Goal: Book appointment/travel/reservation

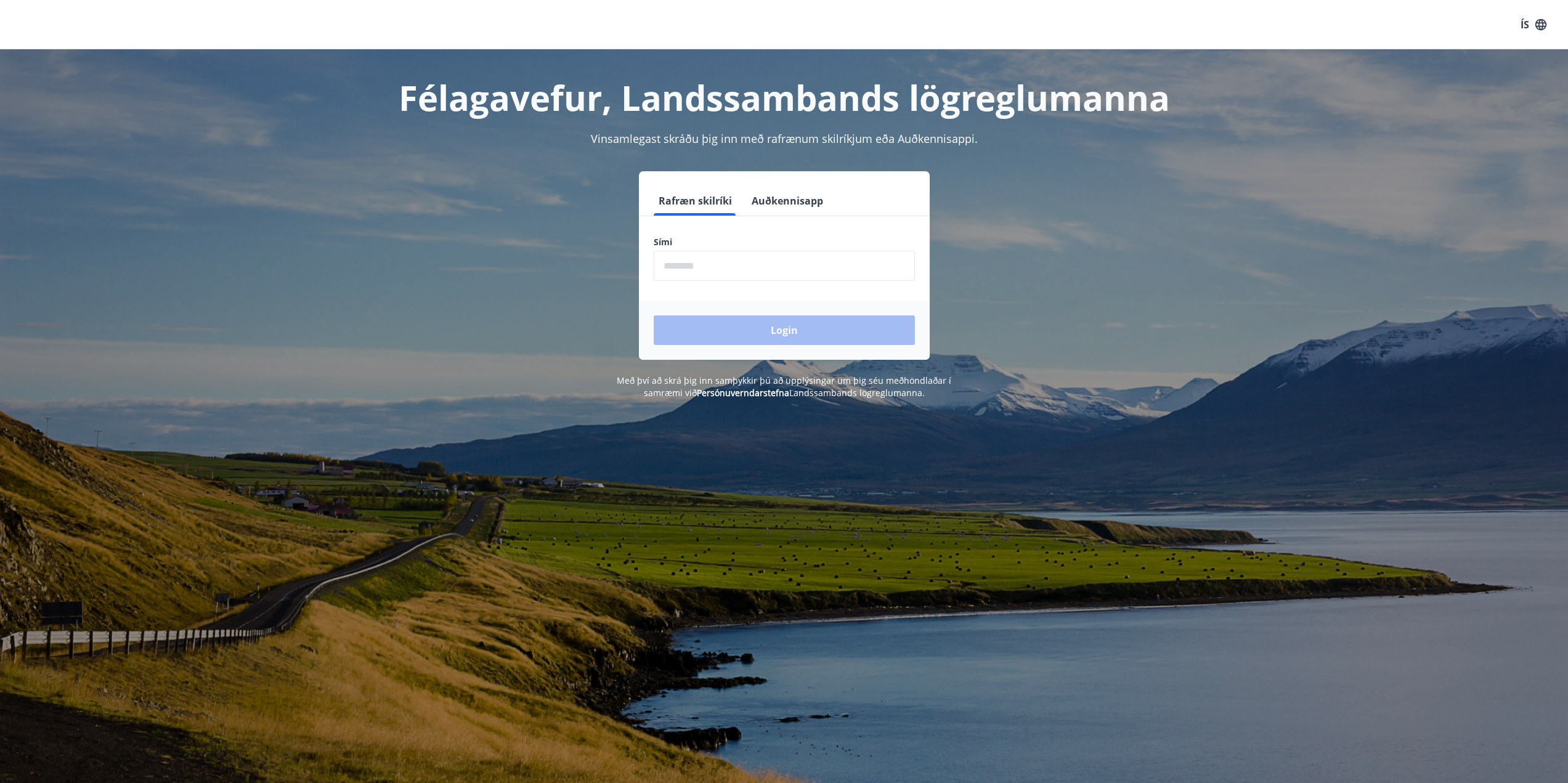
click at [728, 265] on input "phone" at bounding box center [784, 265] width 261 height 31
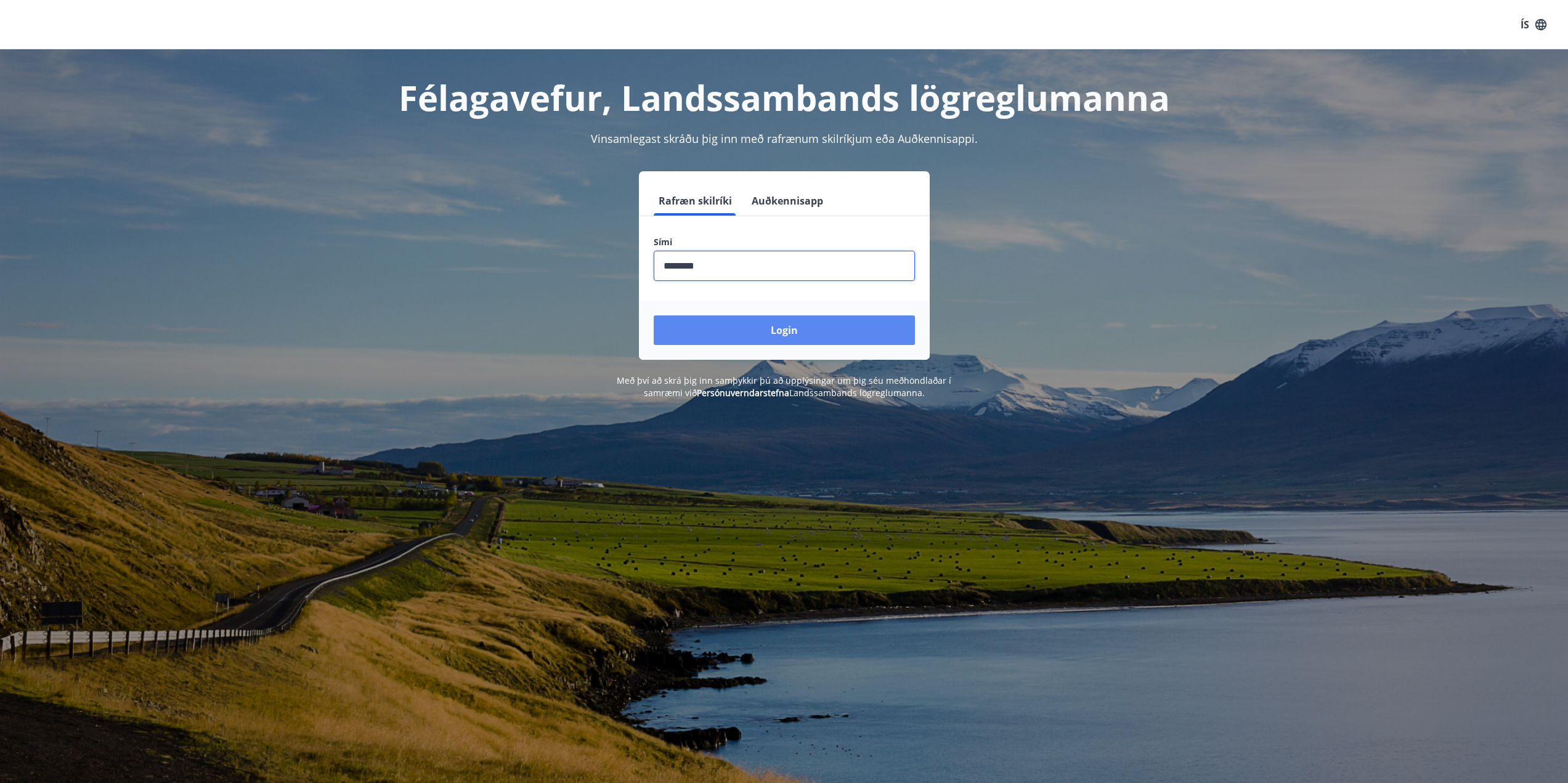
type input "********"
click at [800, 330] on button "Login" at bounding box center [784, 330] width 261 height 30
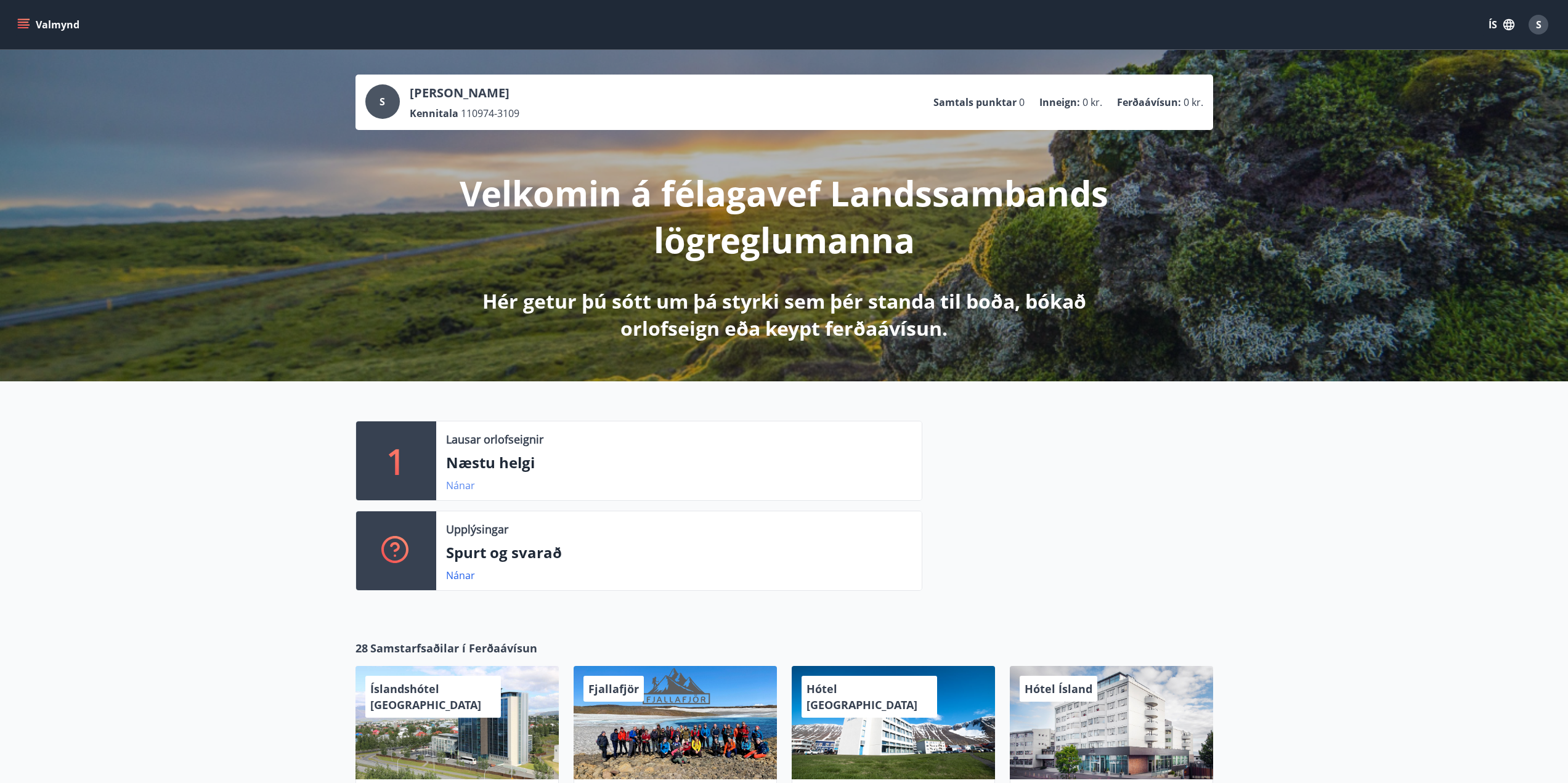
click at [459, 488] on link "Nánar" at bounding box center [460, 485] width 29 height 14
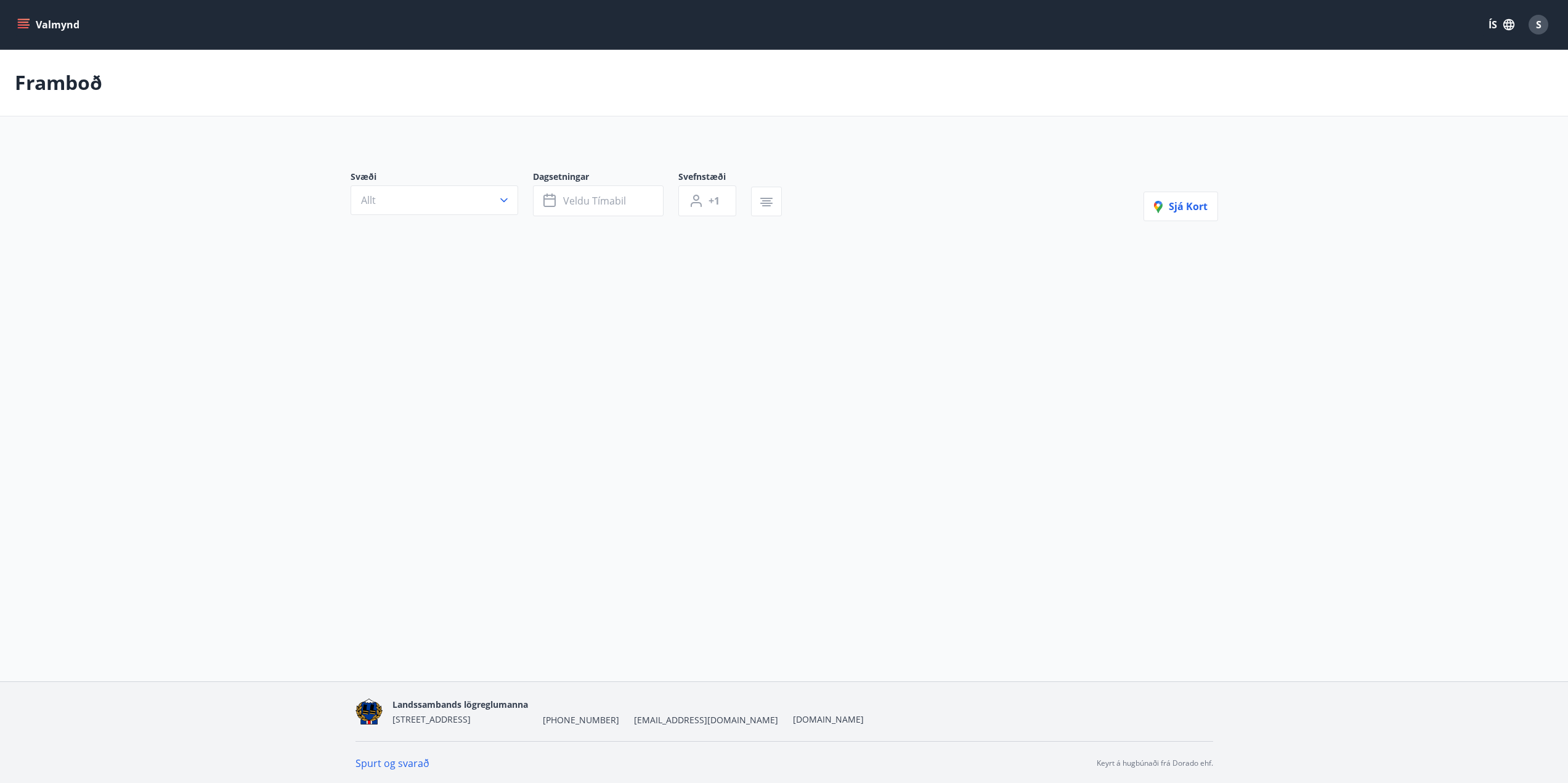
type input "*"
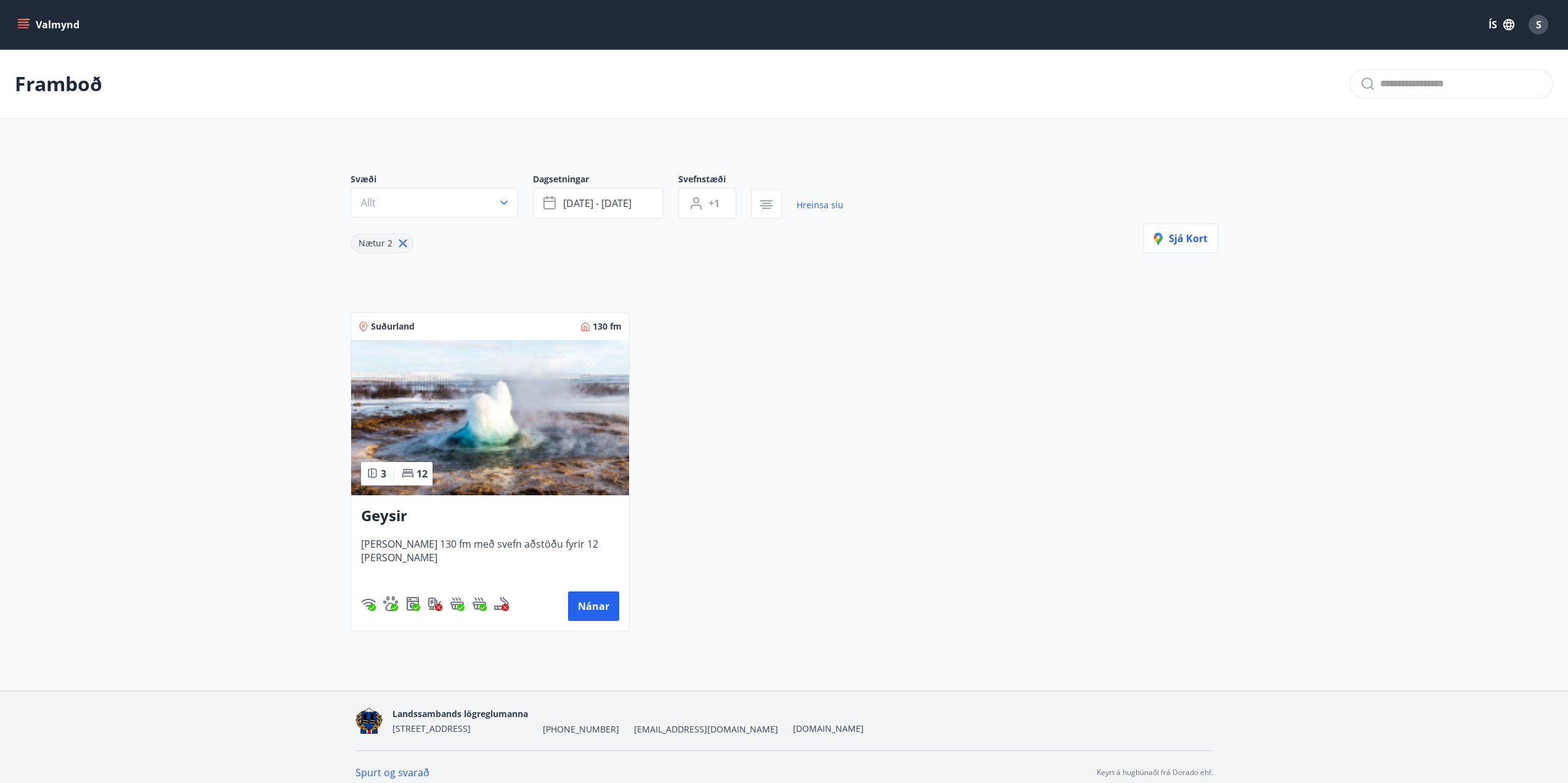
click at [500, 539] on span "Húsið er 130 fm með svefn aðstöðu fyrir 12 manns" at bounding box center [490, 557] width 258 height 40
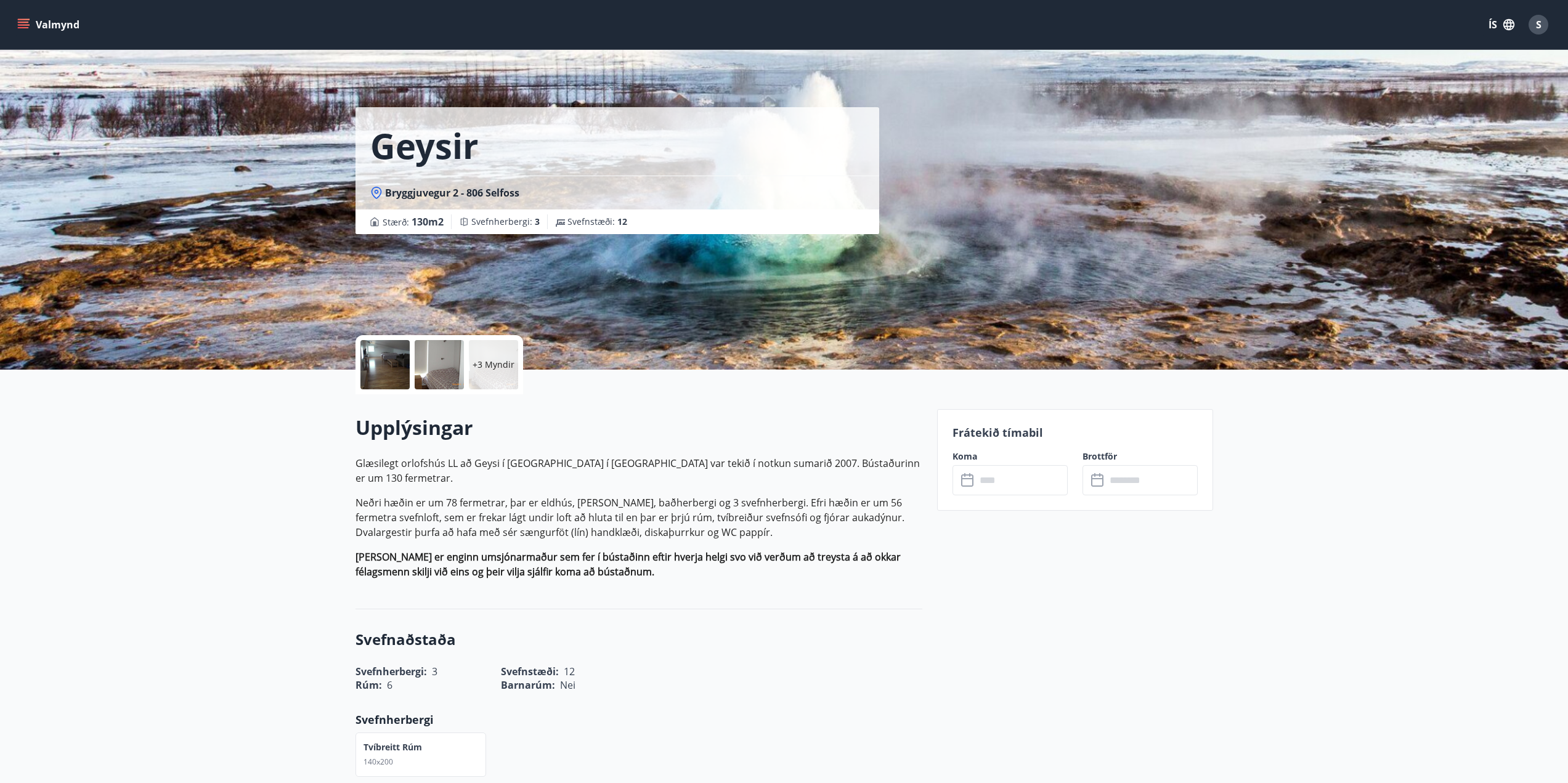
click at [490, 370] on p "+3 Myndir" at bounding box center [493, 365] width 41 height 12
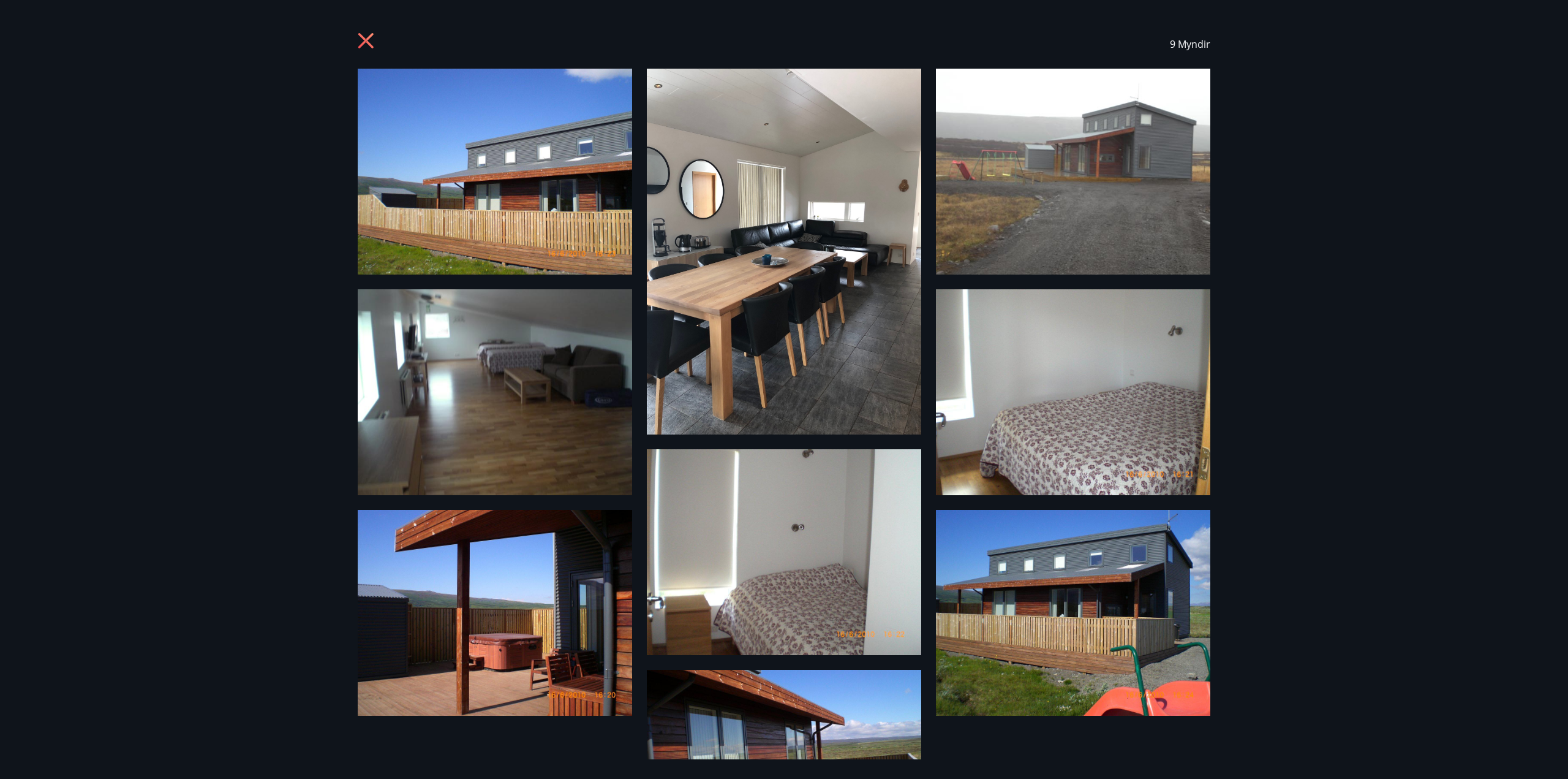
click at [547, 247] on img at bounding box center [495, 172] width 275 height 206
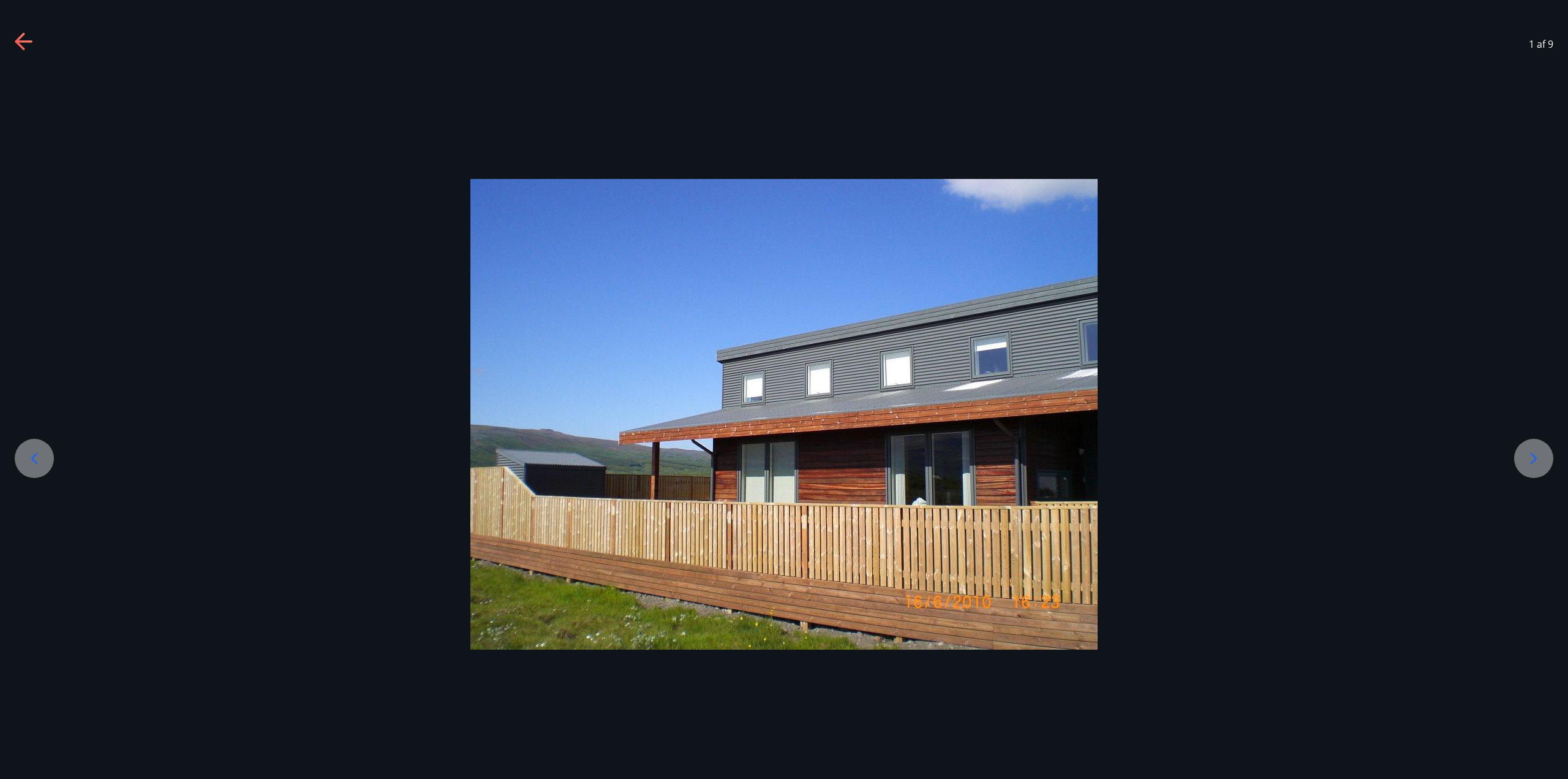
click at [1524, 455] on icon at bounding box center [1534, 458] width 20 height 20
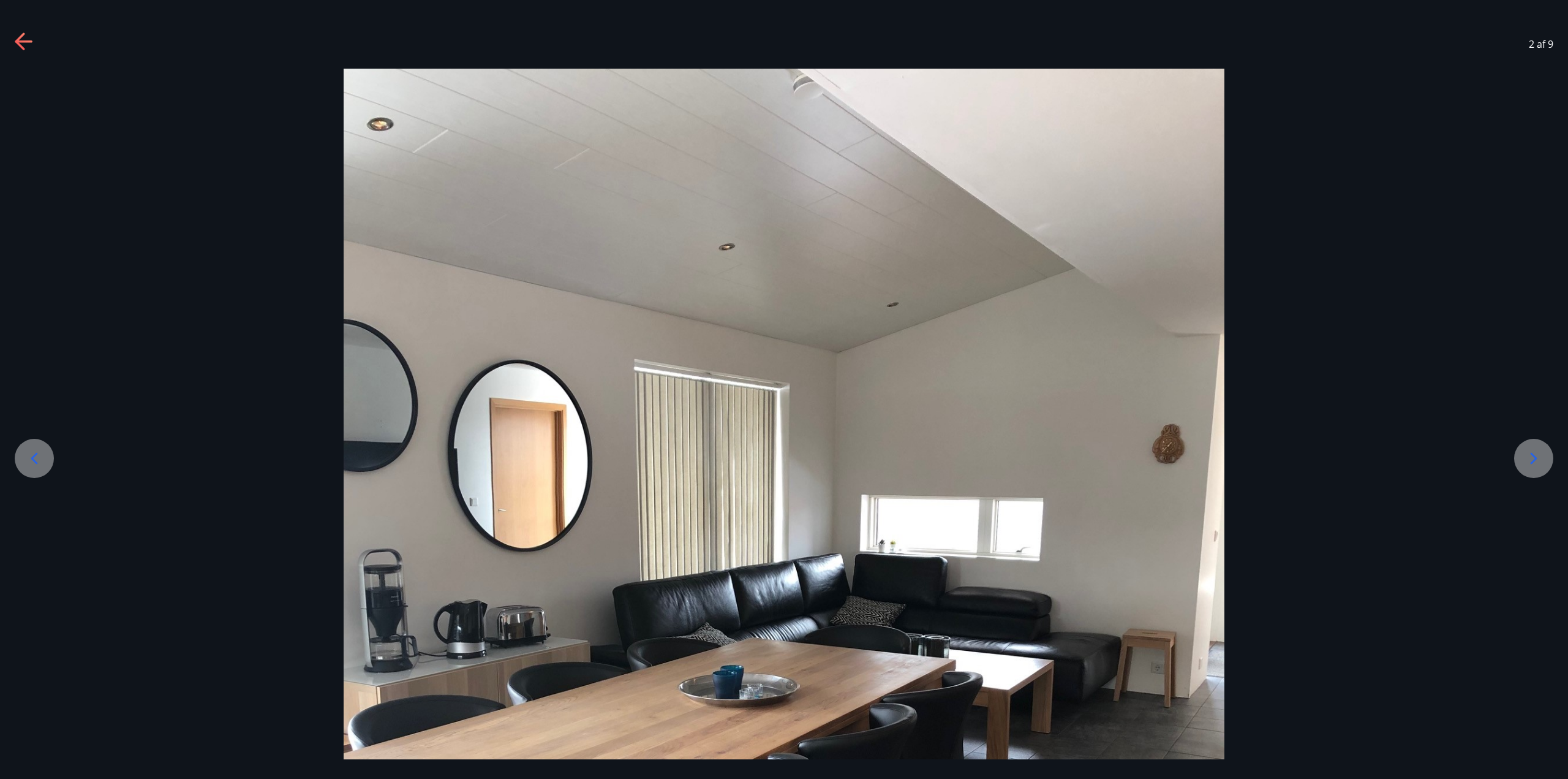
click at [1524, 455] on icon at bounding box center [1534, 458] width 20 height 20
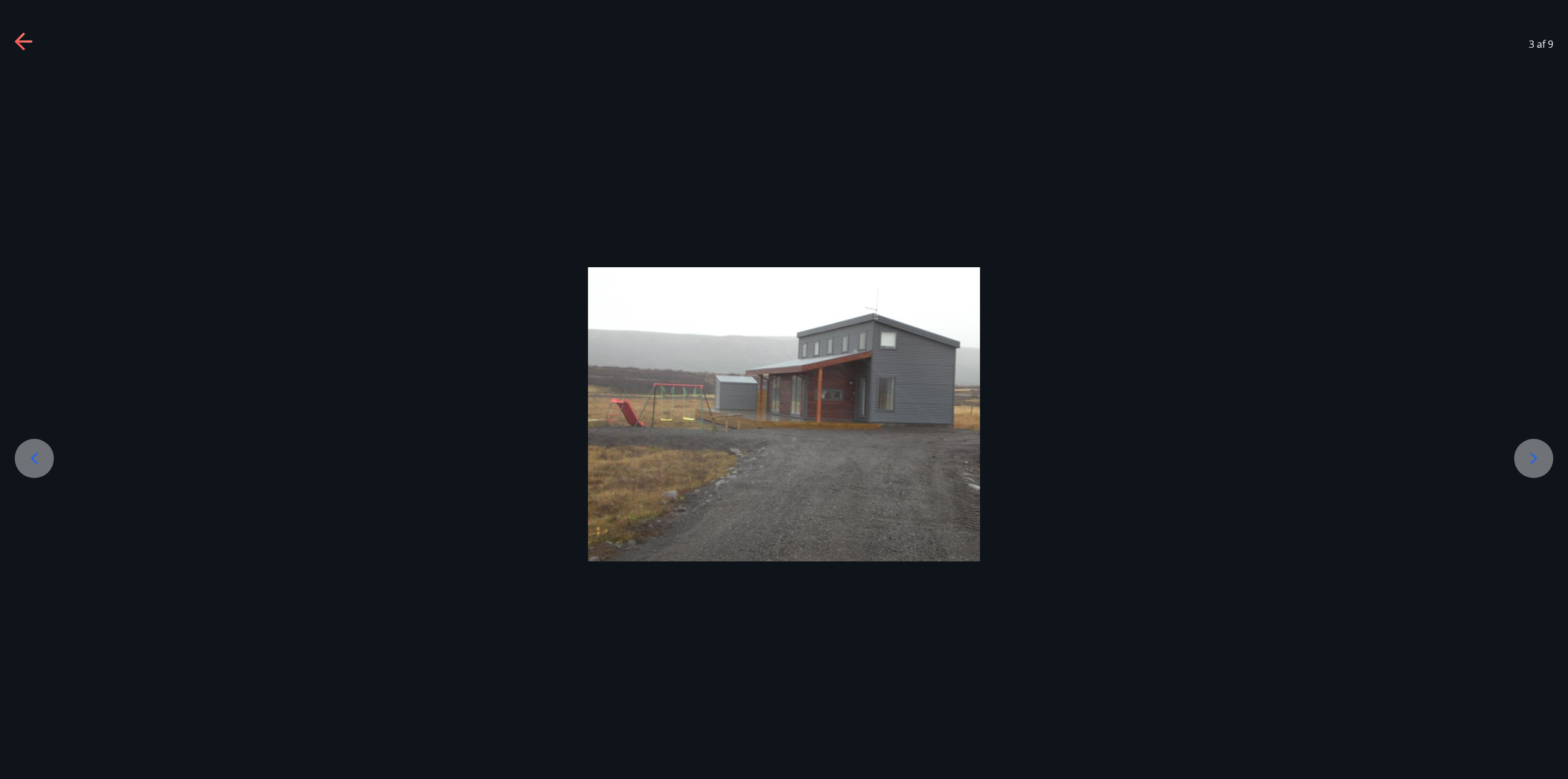
click at [1524, 455] on icon at bounding box center [1534, 458] width 20 height 20
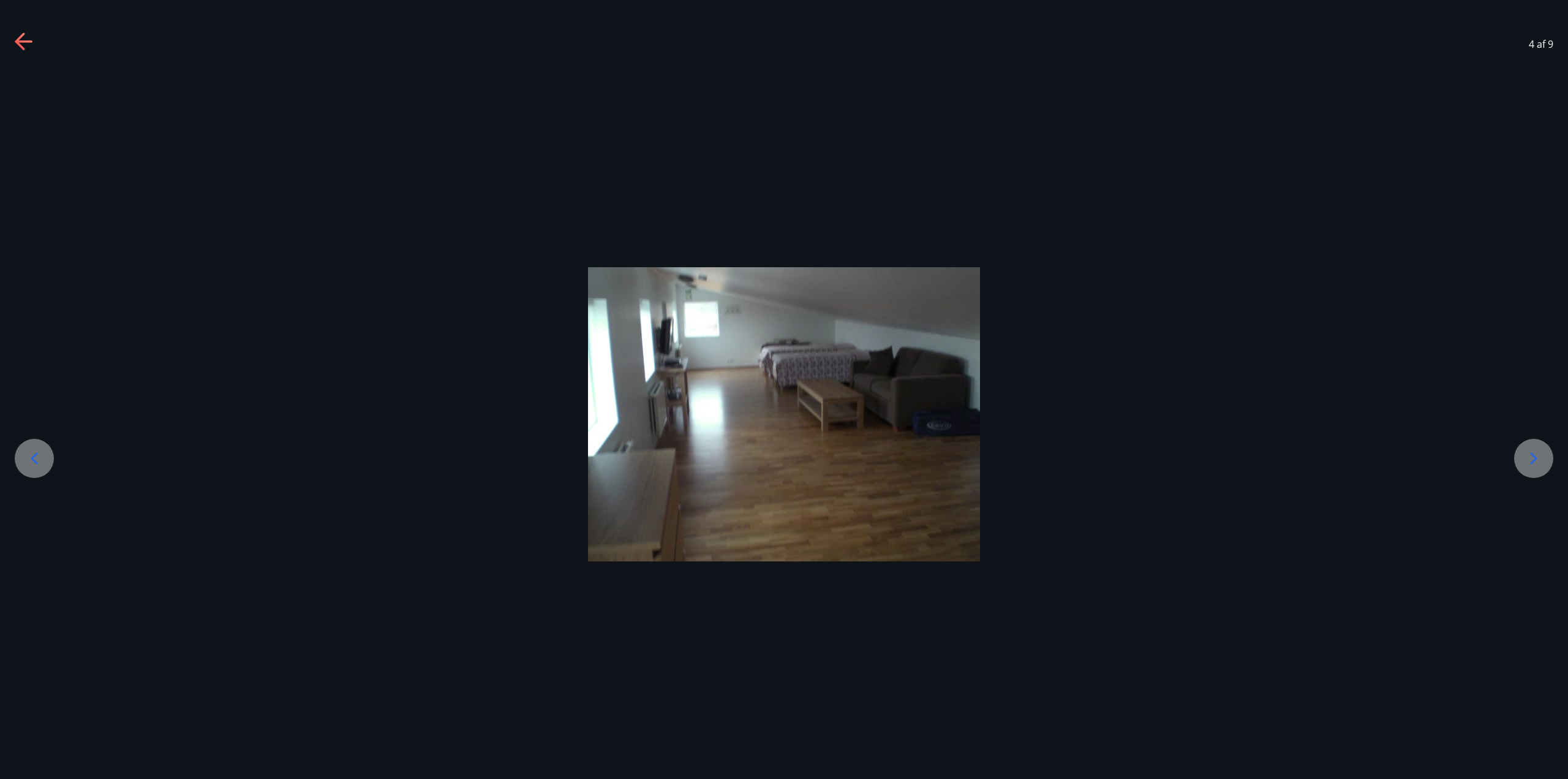
click at [21, 38] on icon at bounding box center [20, 40] width 10 height 17
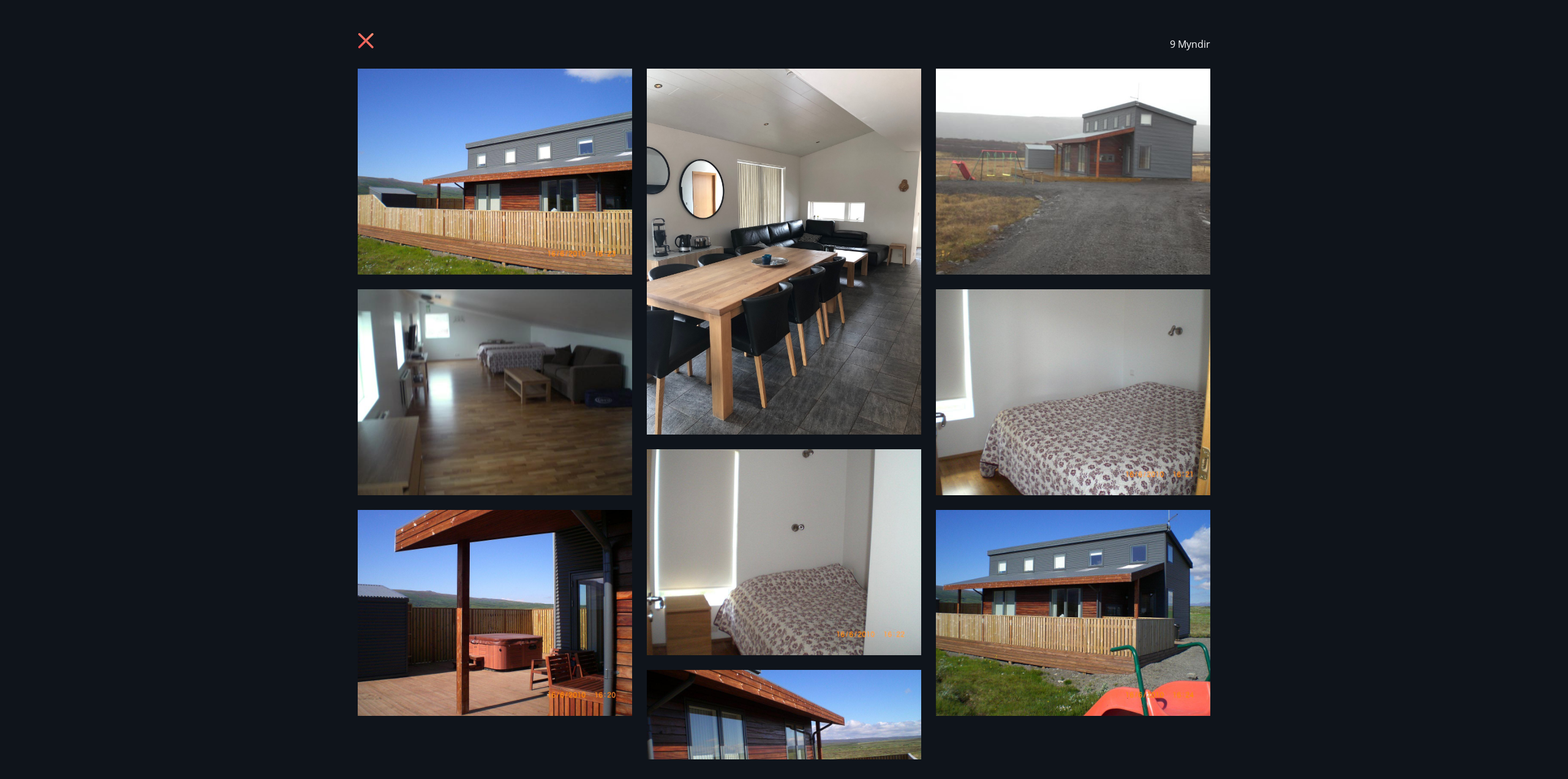
click at [367, 41] on icon at bounding box center [366, 40] width 3 height 3
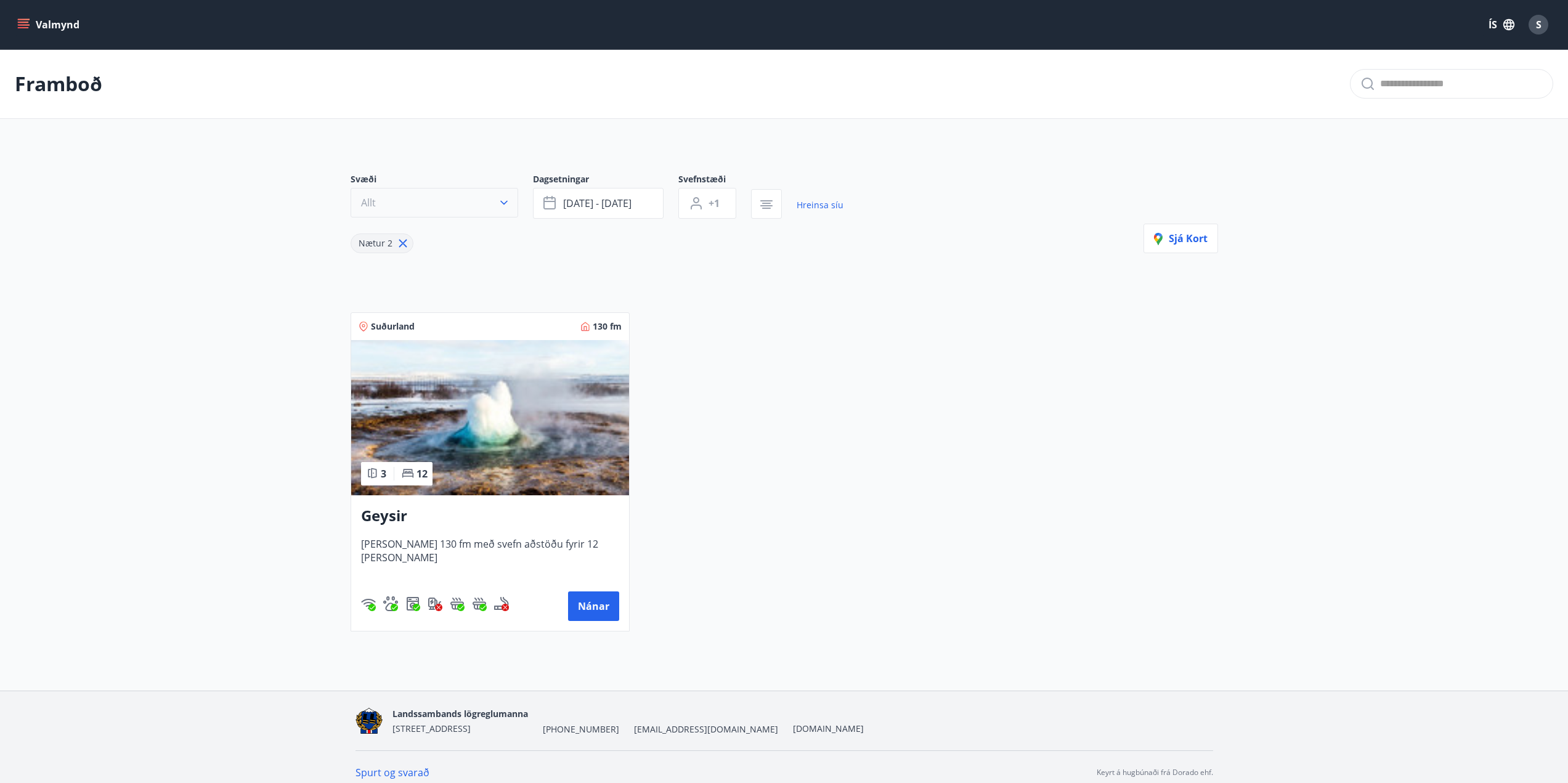
click at [389, 200] on button "Allt" at bounding box center [434, 203] width 168 height 30
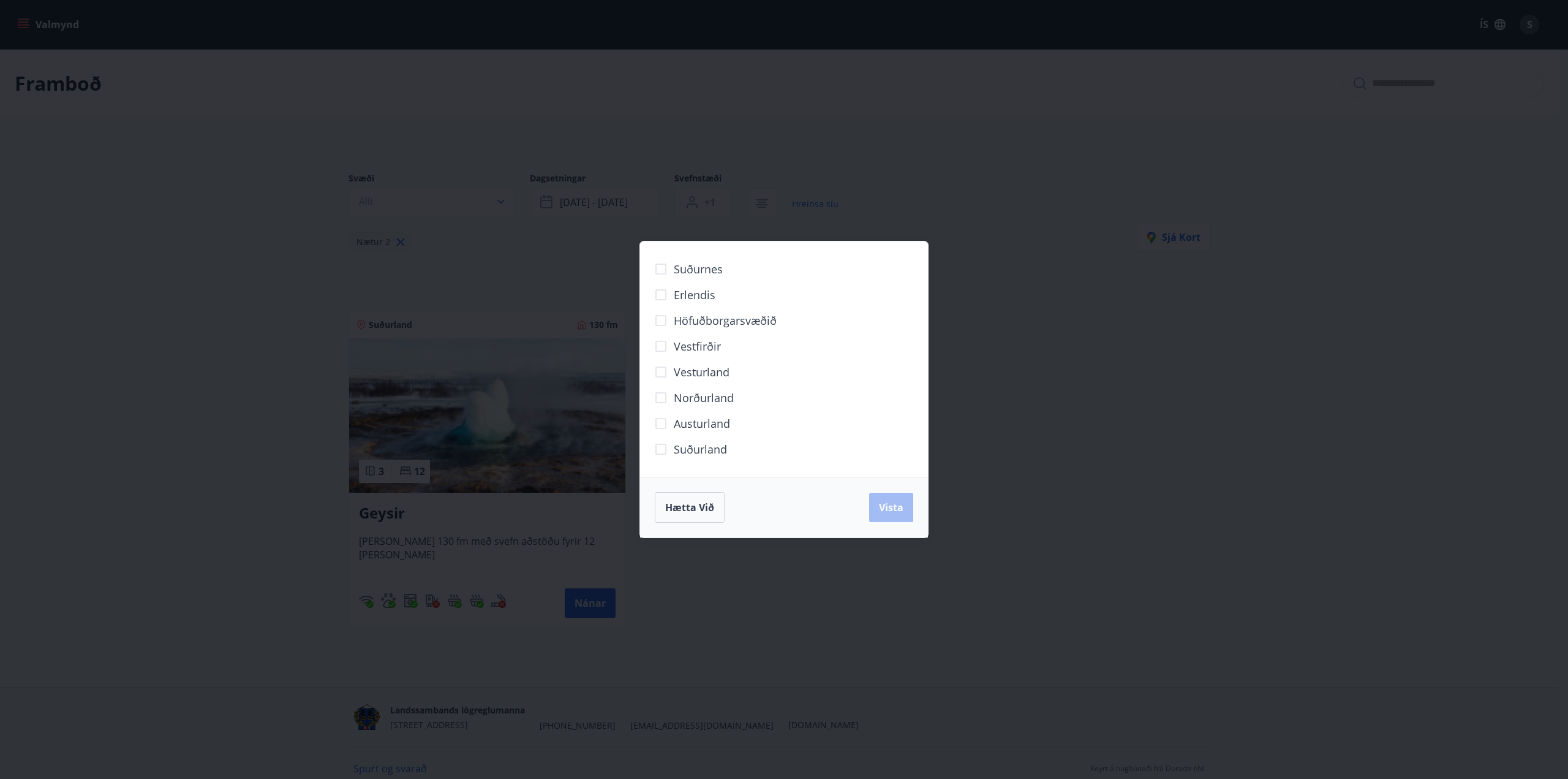
click at [696, 422] on span "Austurland" at bounding box center [701, 423] width 56 height 16
drag, startPoint x: 879, startPoint y: 498, endPoint x: 939, endPoint y: 497, distance: 60.0
click at [879, 498] on button "Vista" at bounding box center [890, 507] width 44 height 29
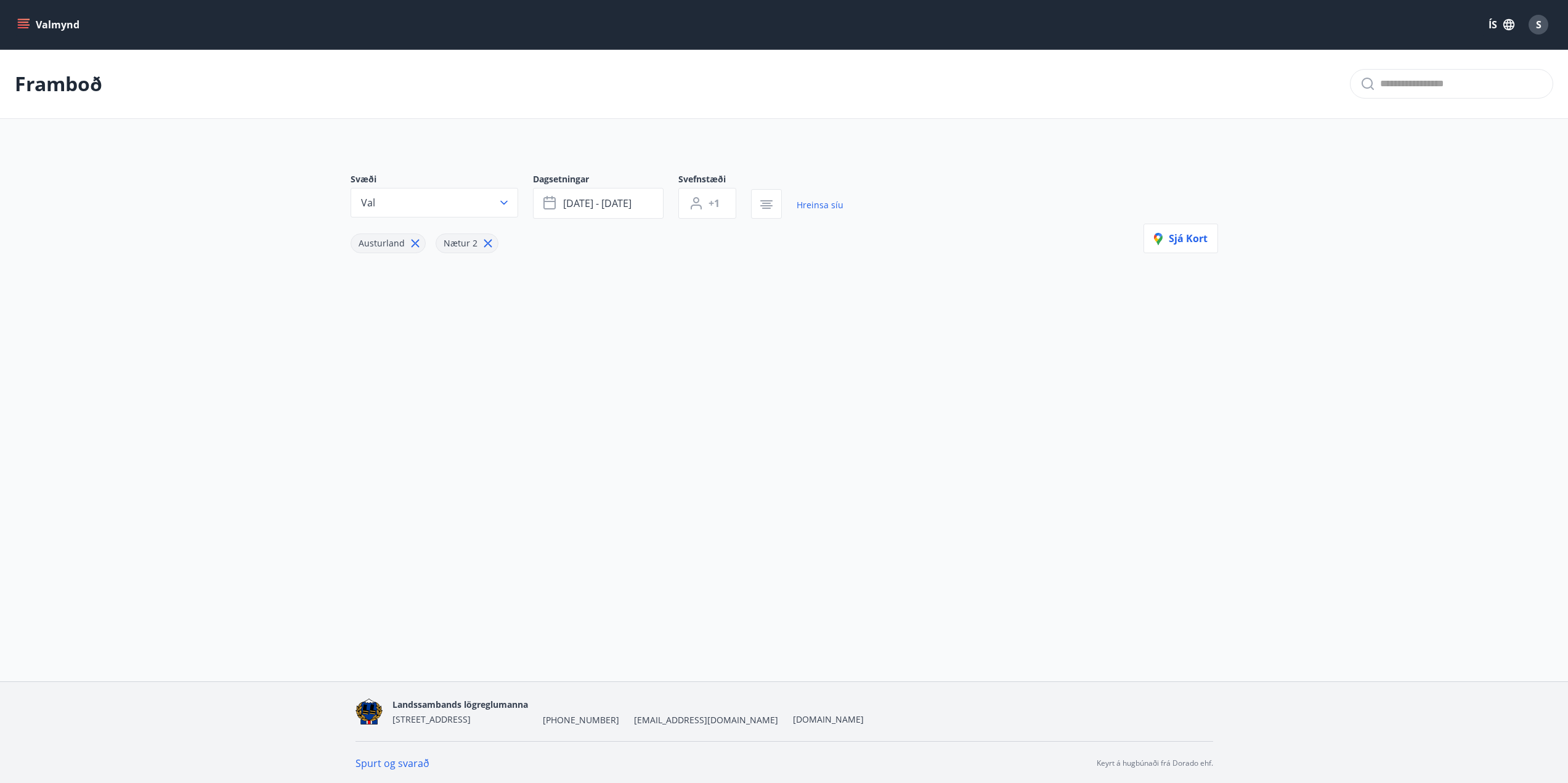
click at [489, 244] on icon at bounding box center [488, 244] width 14 height 14
type input "*"
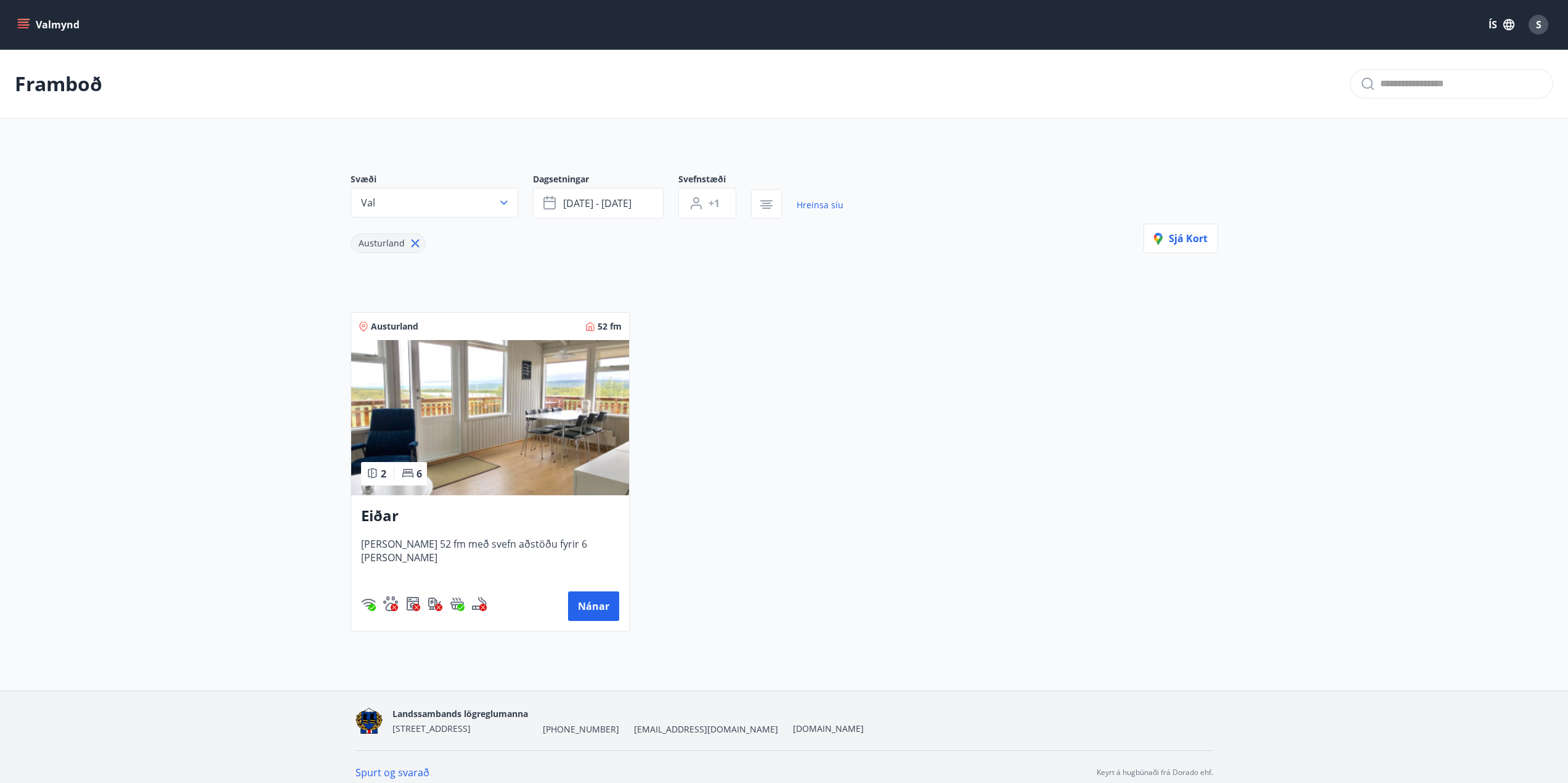
click at [408, 517] on h3 "Eiðar" at bounding box center [490, 516] width 258 height 22
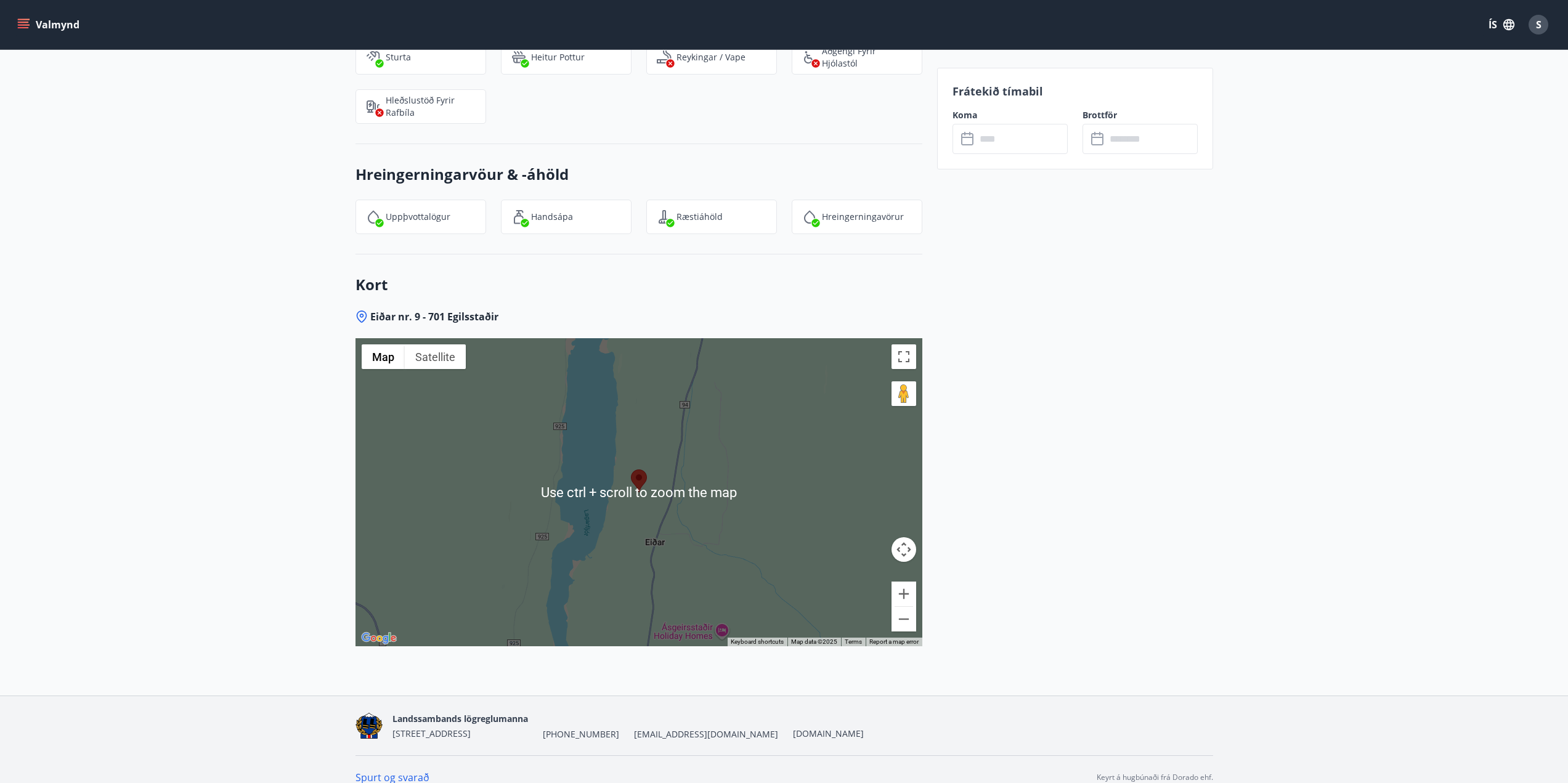
scroll to position [1373, 0]
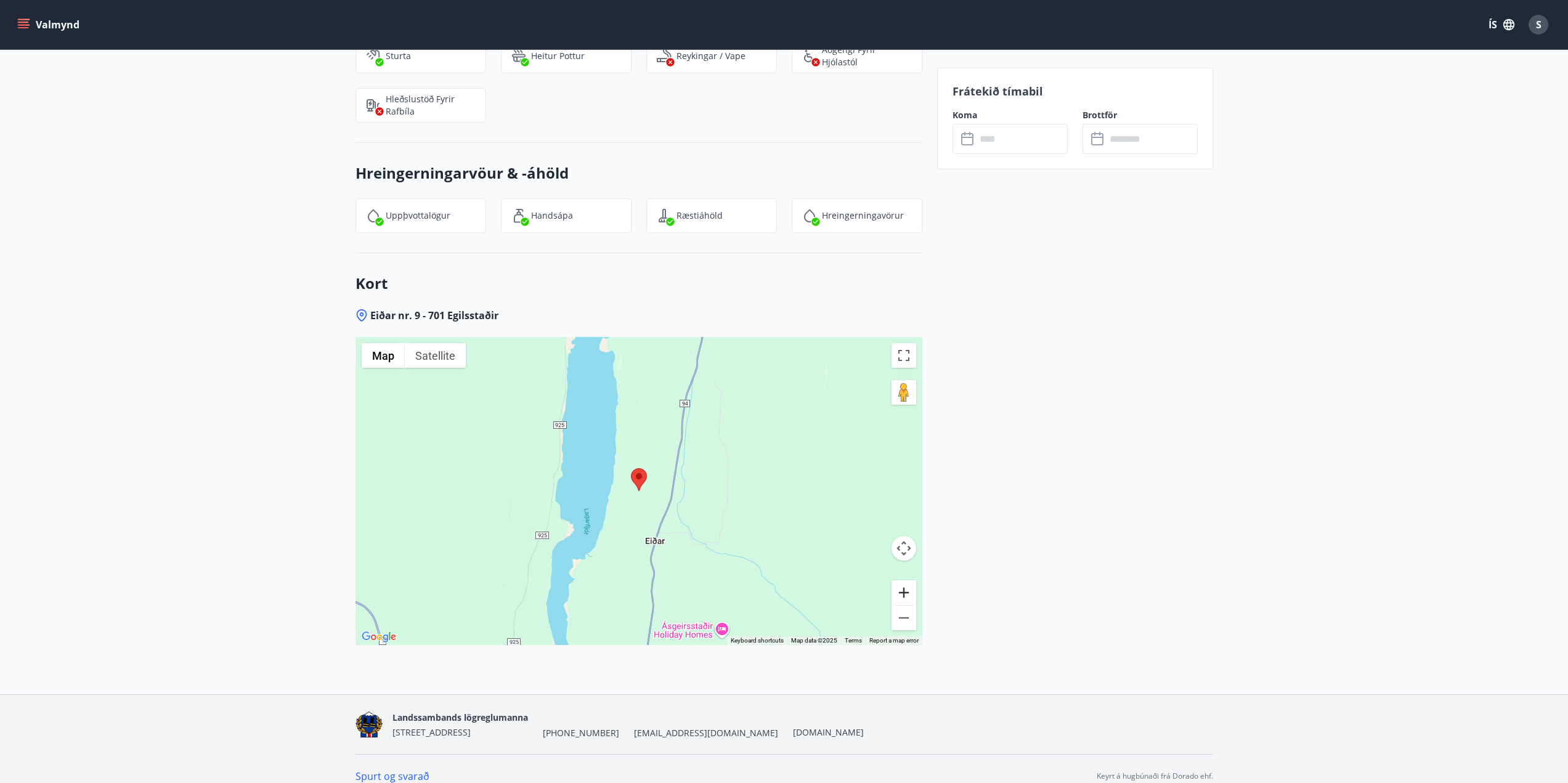
click at [905, 580] on button "Zoom in" at bounding box center [903, 592] width 25 height 25
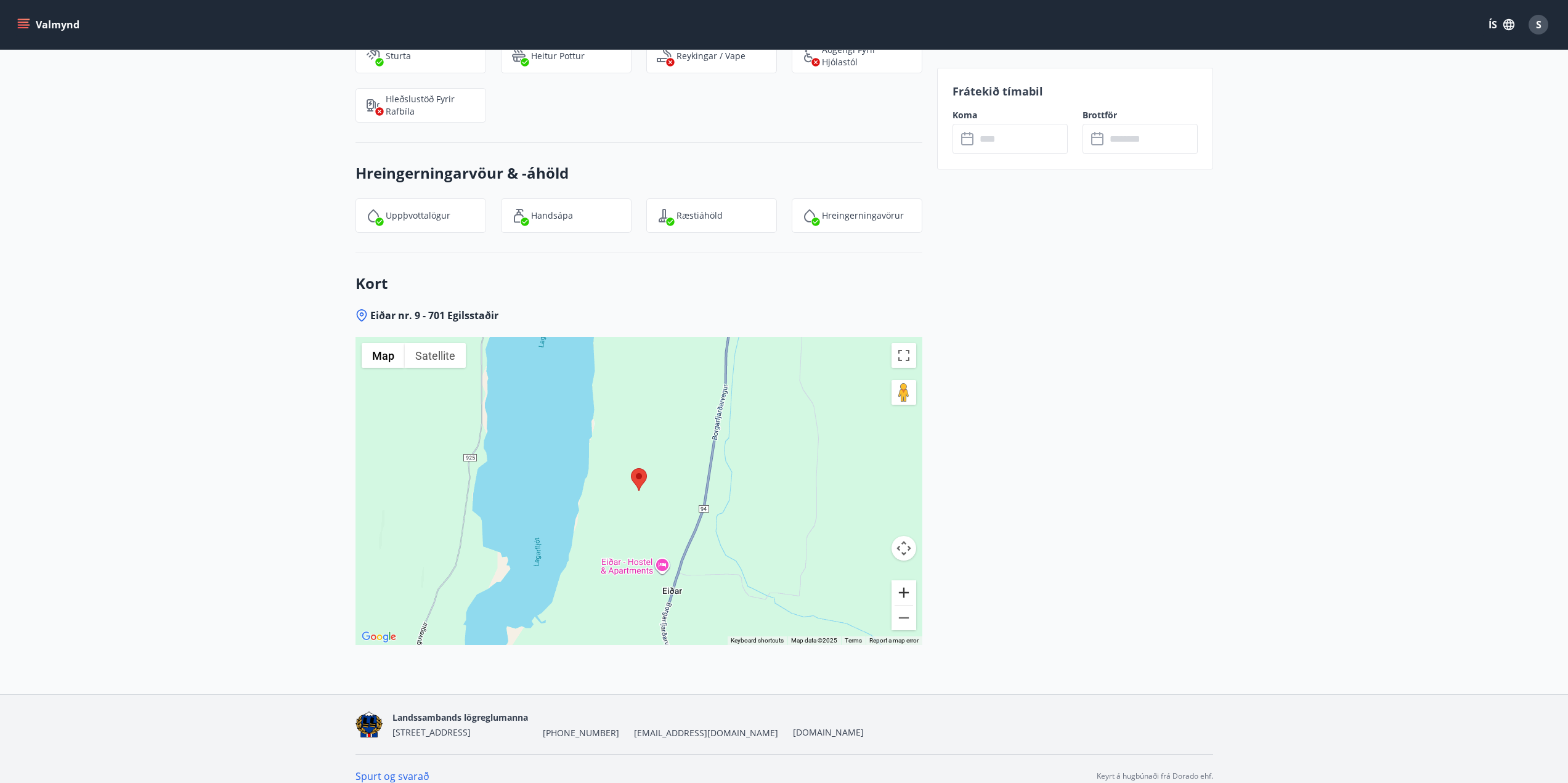
click at [905, 580] on button "Zoom in" at bounding box center [903, 592] width 25 height 25
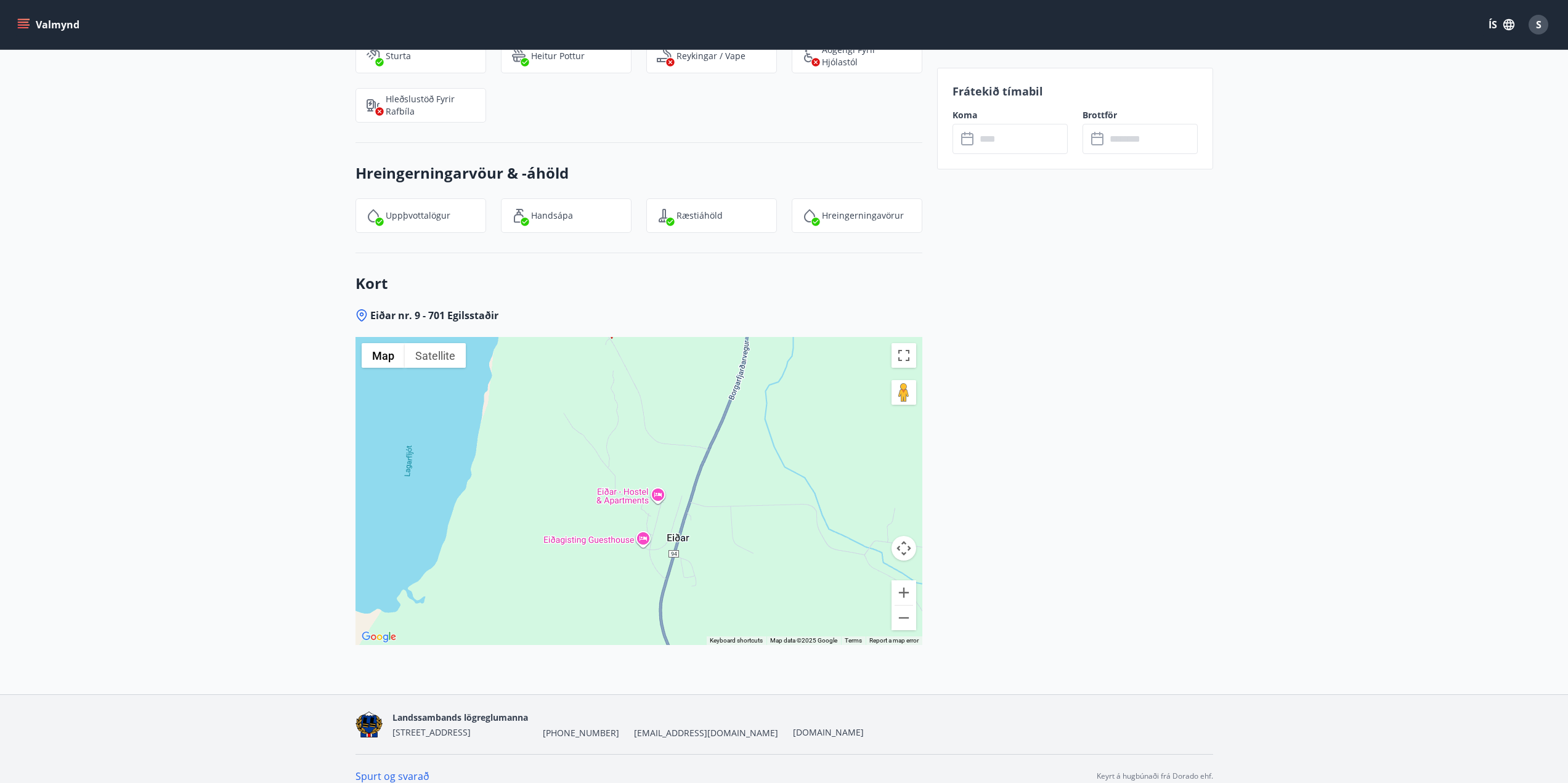
drag, startPoint x: 805, startPoint y: 536, endPoint x: 781, endPoint y: 382, distance: 155.9
click at [781, 382] on div at bounding box center [638, 491] width 567 height 308
click at [900, 580] on button "Zoom in" at bounding box center [903, 592] width 25 height 25
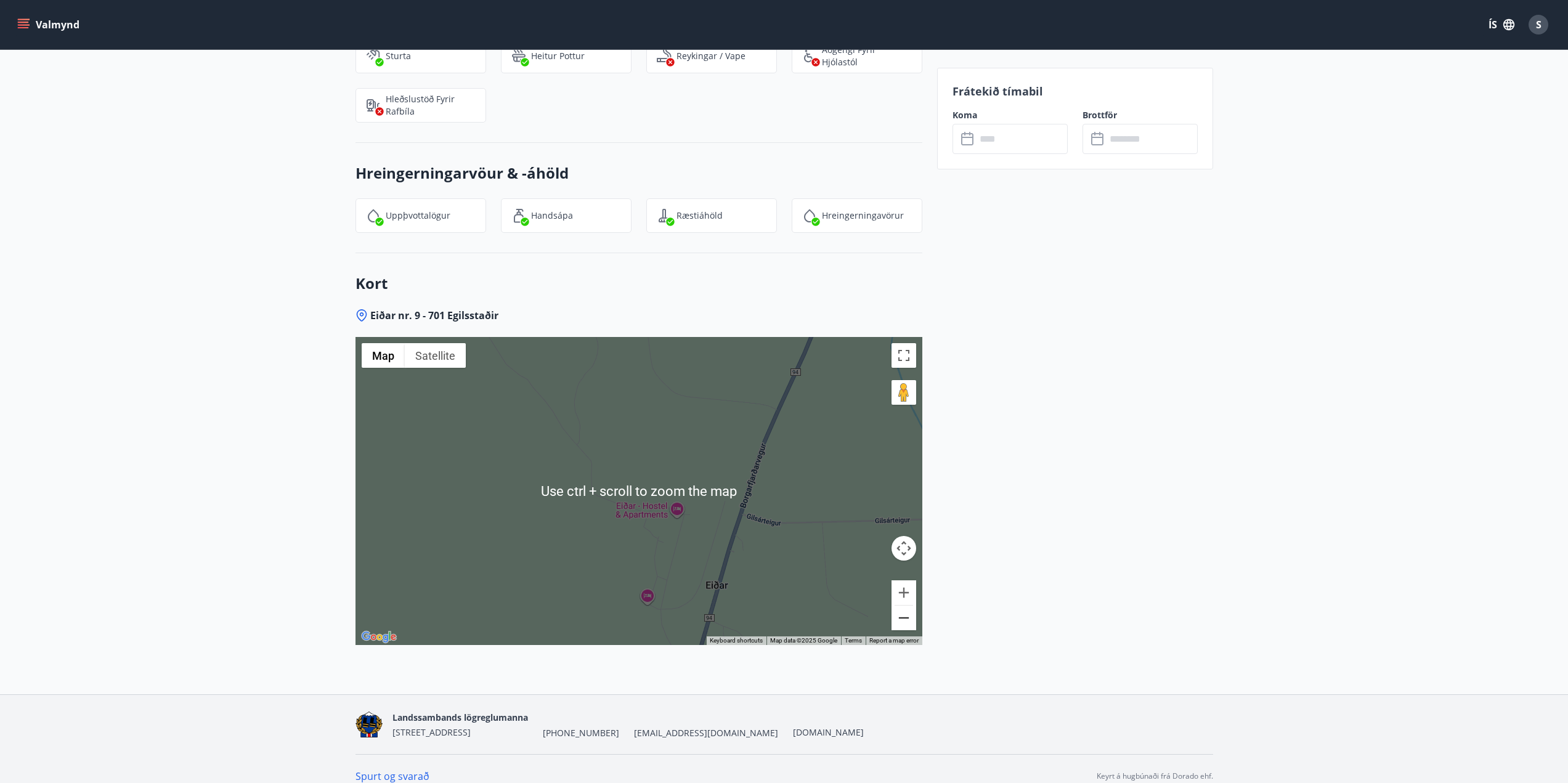
click at [903, 609] on button "Zoom out" at bounding box center [903, 617] width 25 height 25
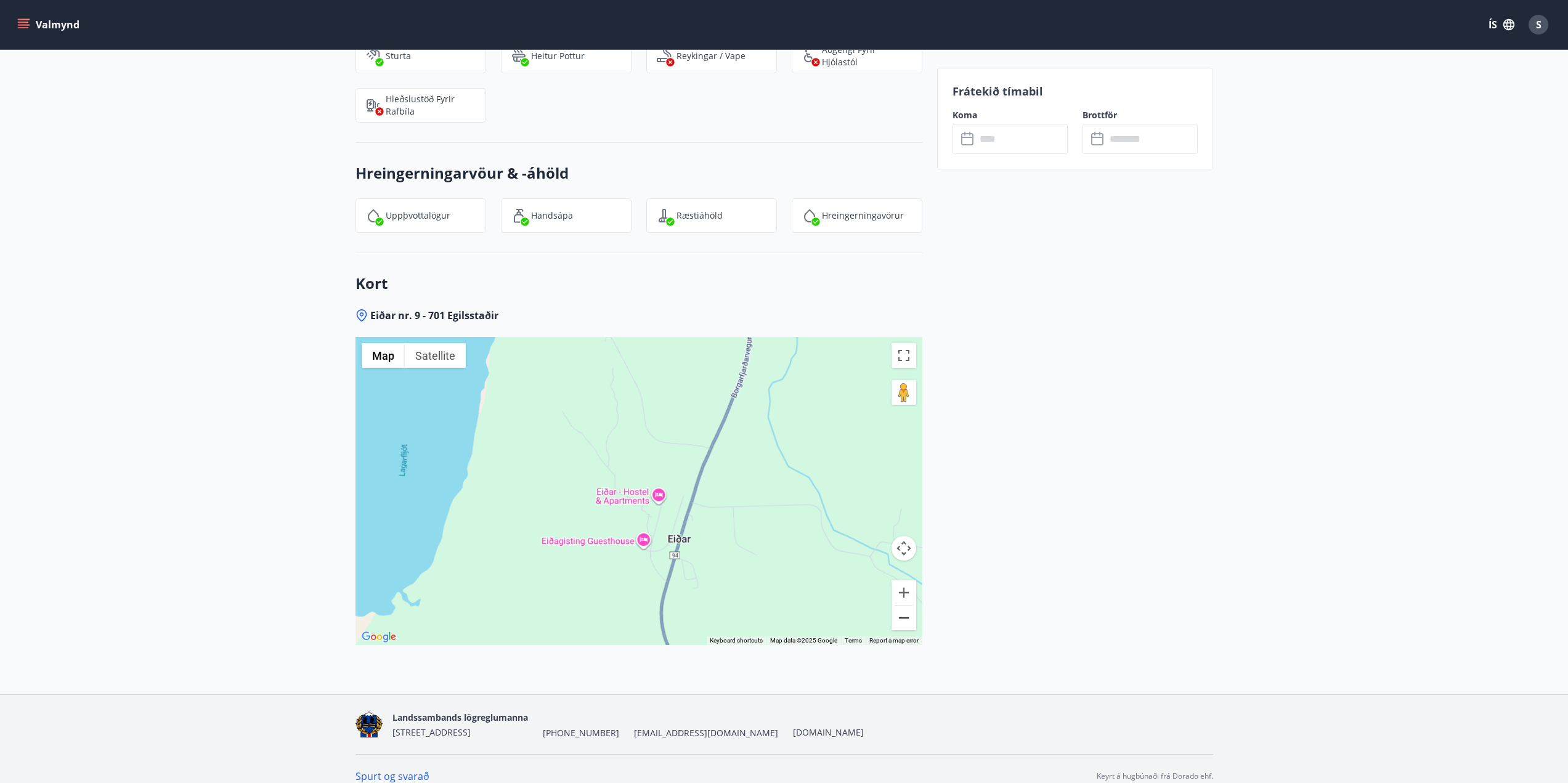
click at [903, 609] on button "Zoom out" at bounding box center [903, 617] width 25 height 25
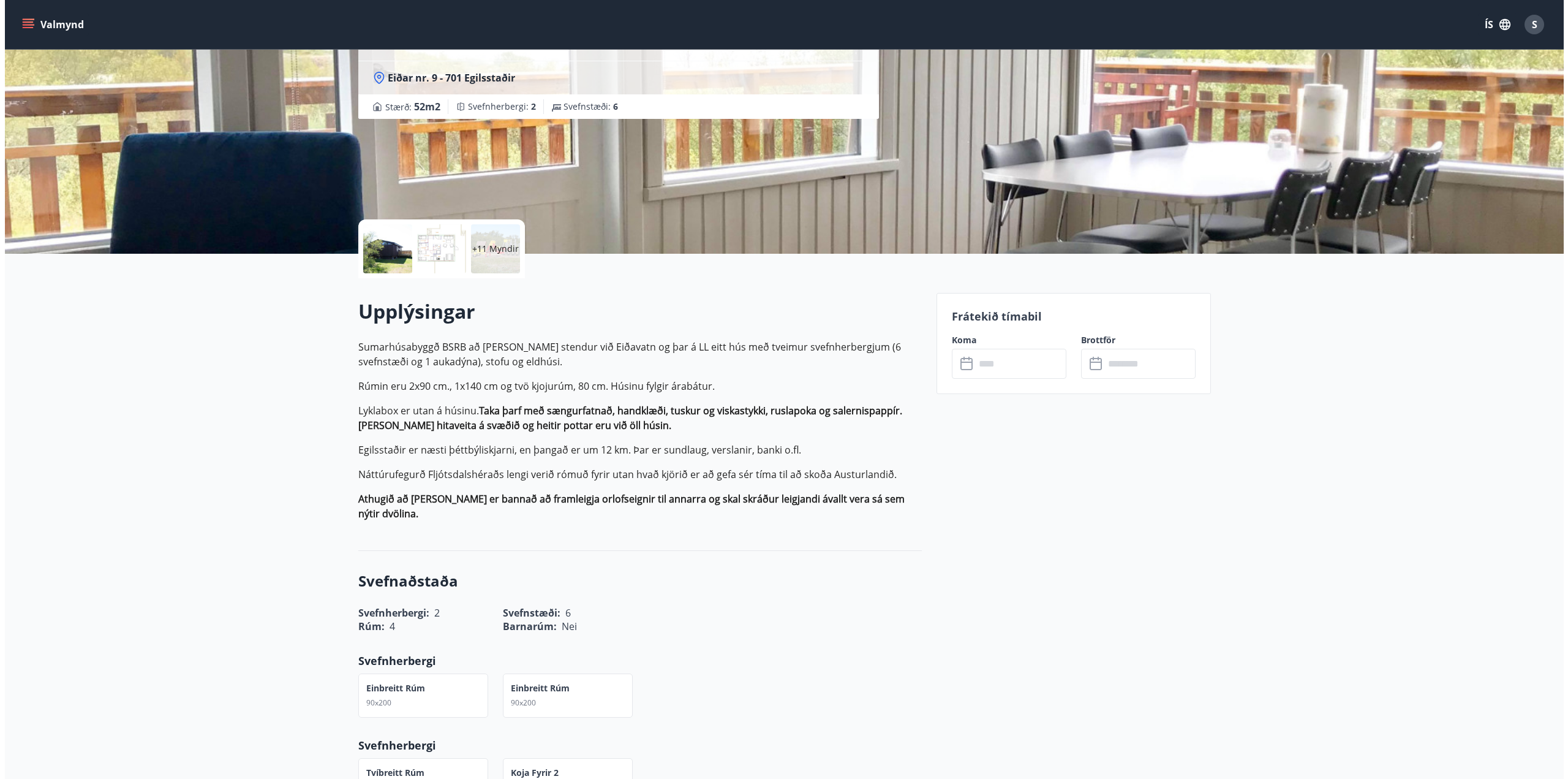
scroll to position [0, 0]
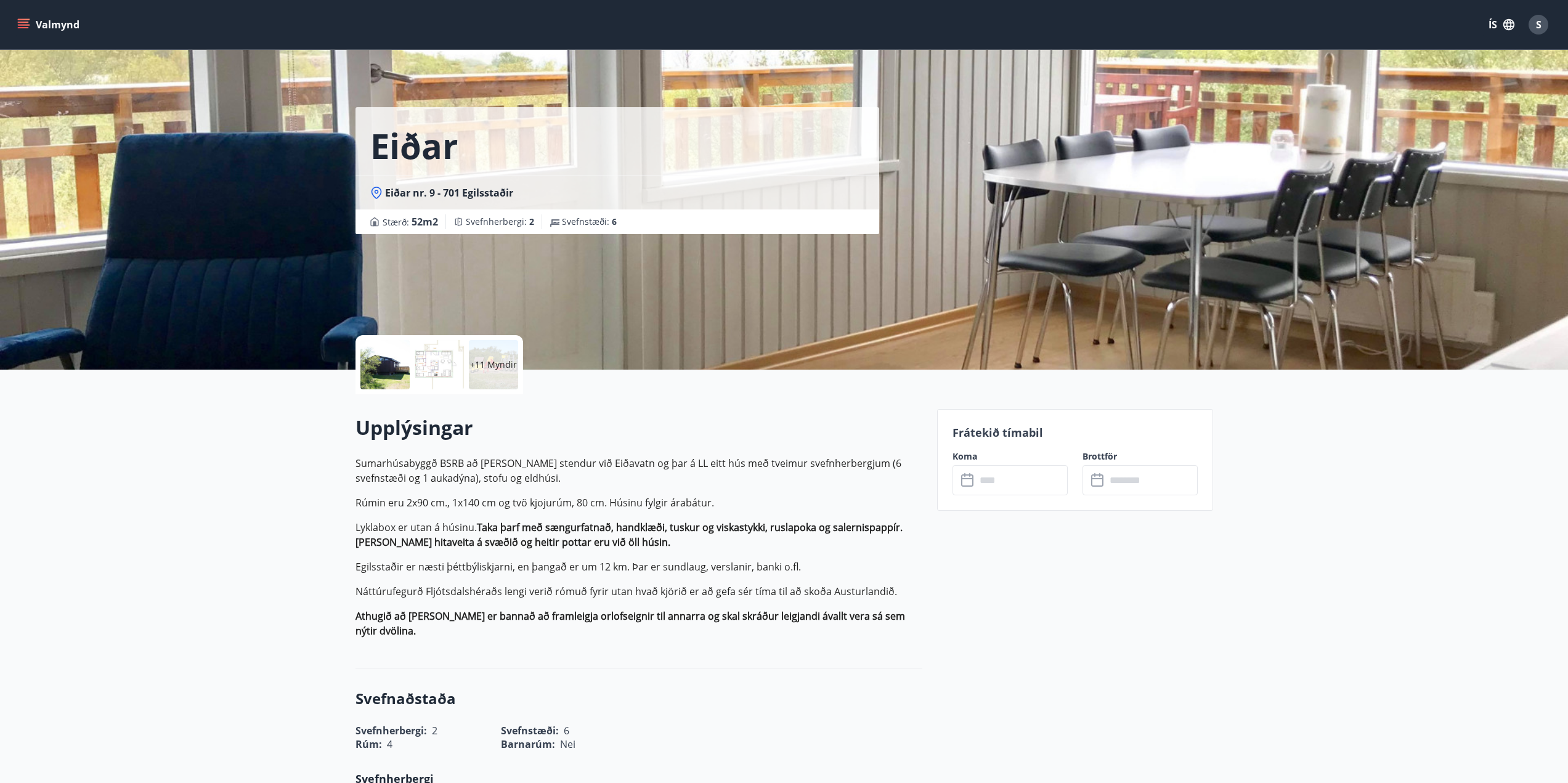
click at [500, 372] on div "+11 Myndir" at bounding box center [493, 365] width 49 height 49
